Goal: Transaction & Acquisition: Purchase product/service

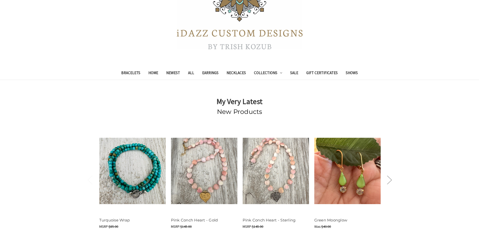
scroll to position [126, 0]
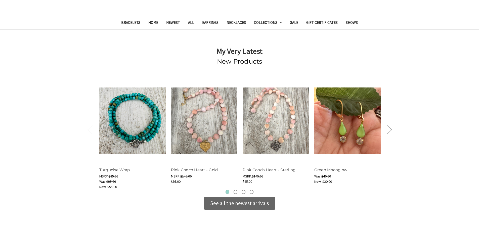
click at [249, 199] on div "See all the newest arrivals" at bounding box center [239, 203] width 71 height 13
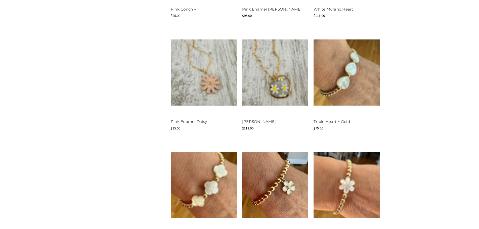
scroll to position [654, 0]
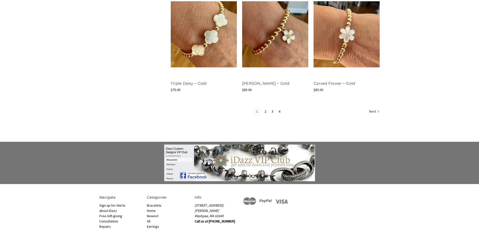
click at [372, 108] on li "Next" at bounding box center [373, 111] width 13 height 7
click at [371, 111] on link "Next" at bounding box center [374, 112] width 12 height 7
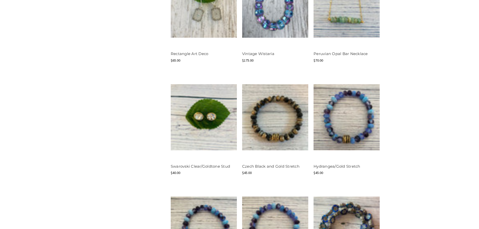
scroll to position [579, 0]
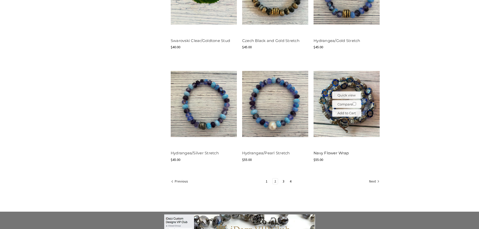
click at [326, 153] on link "Navy Flower Wrap" at bounding box center [331, 153] width 35 height 5
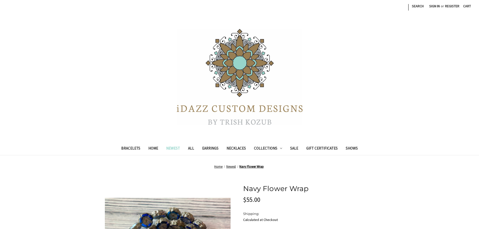
scroll to position [126, 0]
